Goal: Information Seeking & Learning: Learn about a topic

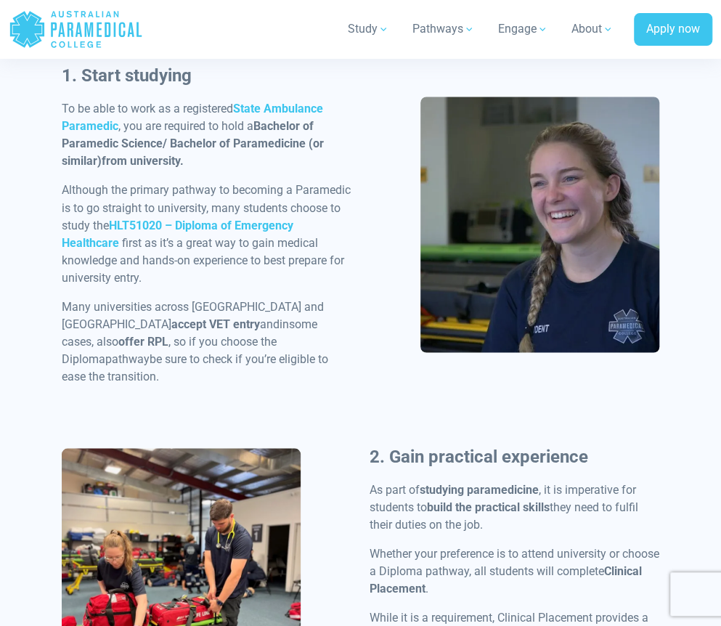
scroll to position [853, 0]
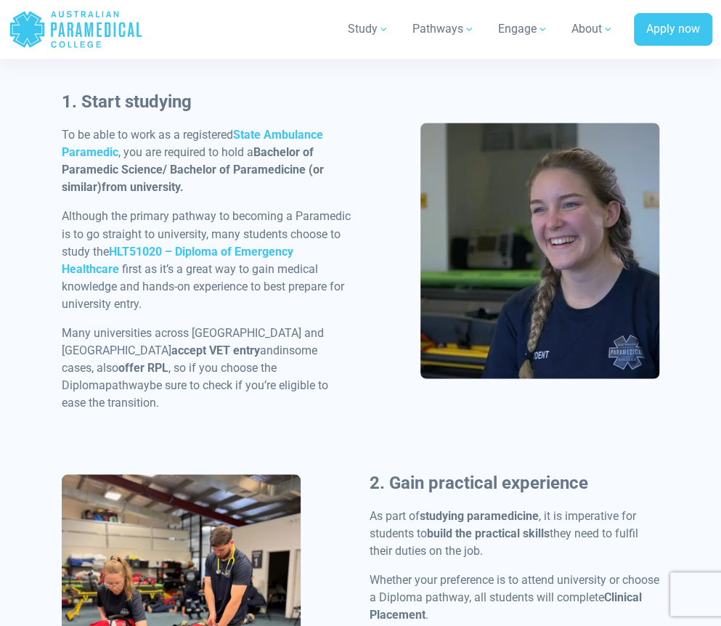
click at [257, 226] on p "Although the primary pathway to becoming a Paramedic is to go straight to unive…" at bounding box center [207, 260] width 290 height 104
click at [257, 244] on strong "HLT51020 – Diploma of Emergency Healthcare" at bounding box center [177, 259] width 231 height 31
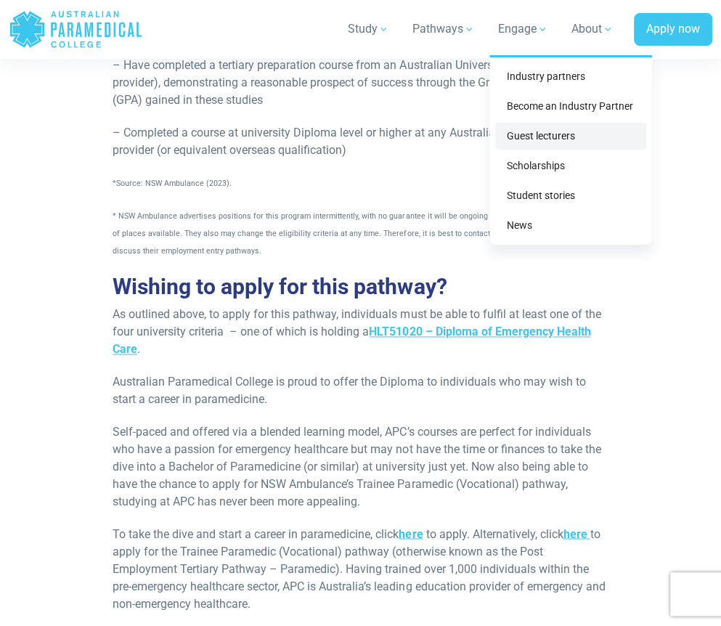
scroll to position [2727, 0]
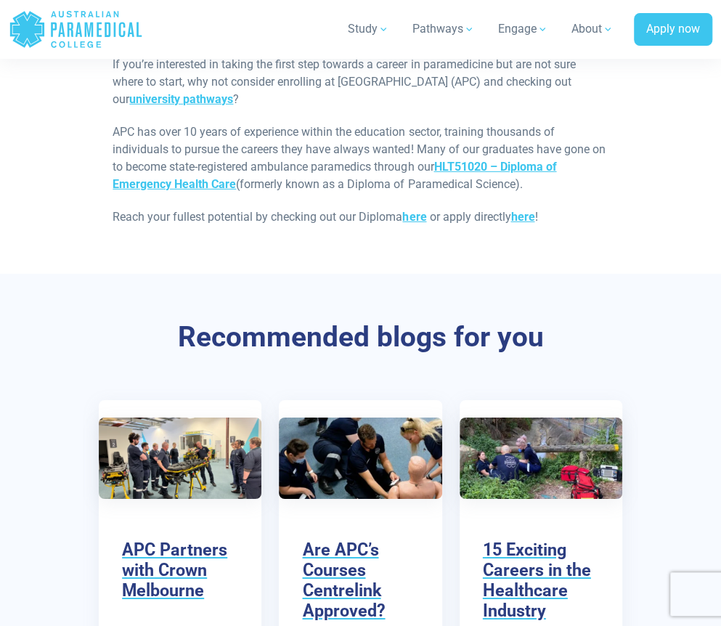
scroll to position [1689, 0]
